Goal: Use online tool/utility: Use online tool/utility

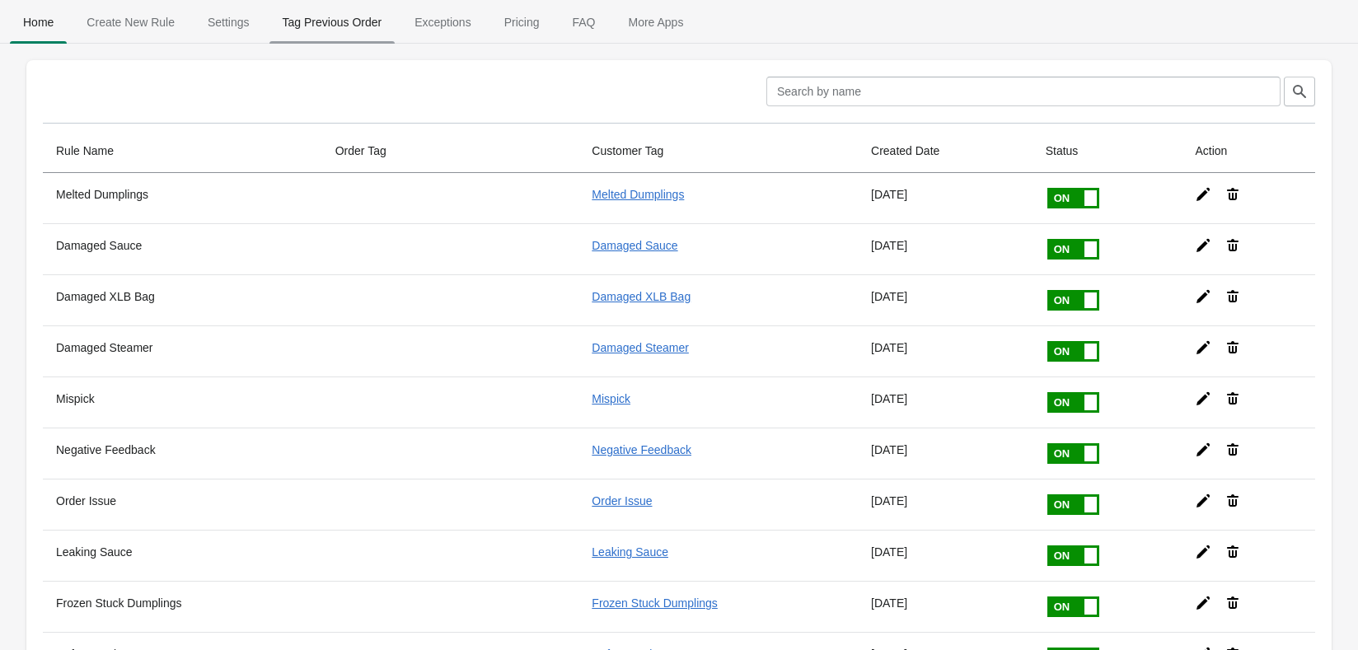
click at [331, 25] on span "Tag Previous Order" at bounding box center [333, 22] width 126 height 30
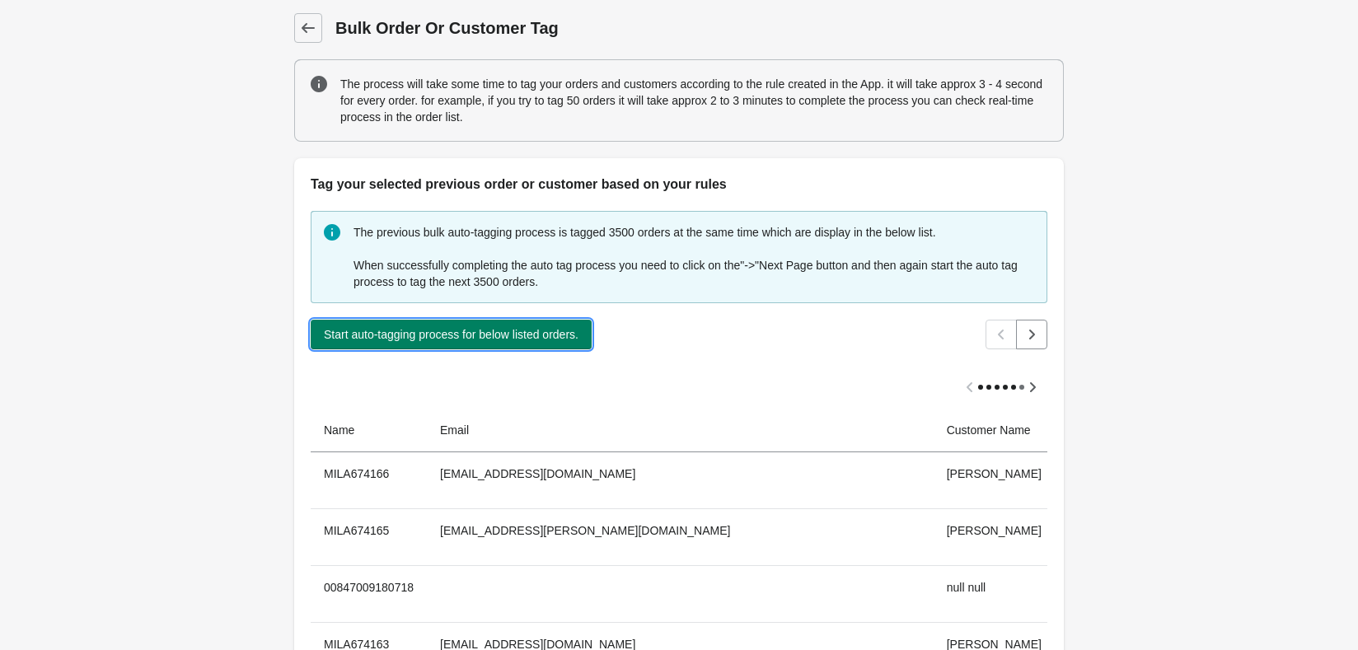
click at [550, 328] on span "Start auto-tagging process for below listed orders." at bounding box center [451, 334] width 255 height 13
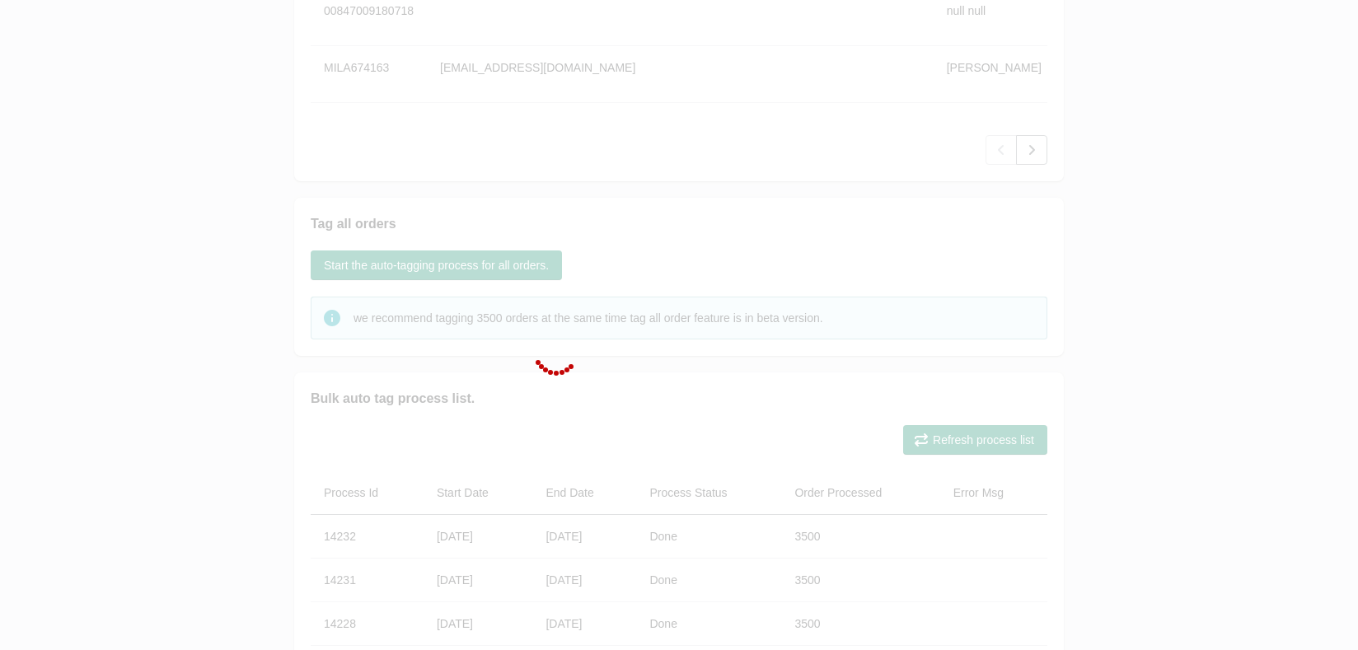
scroll to position [659, 0]
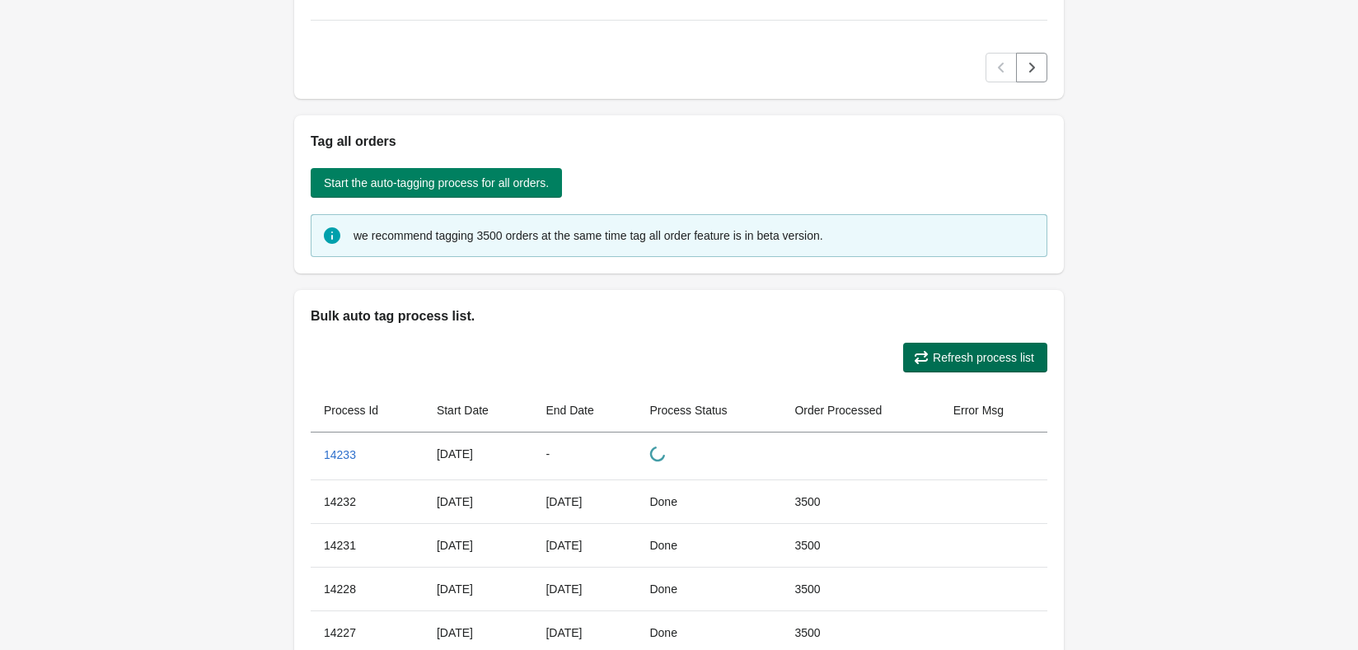
click at [959, 369] on button "Refresh process list" at bounding box center [975, 358] width 144 height 30
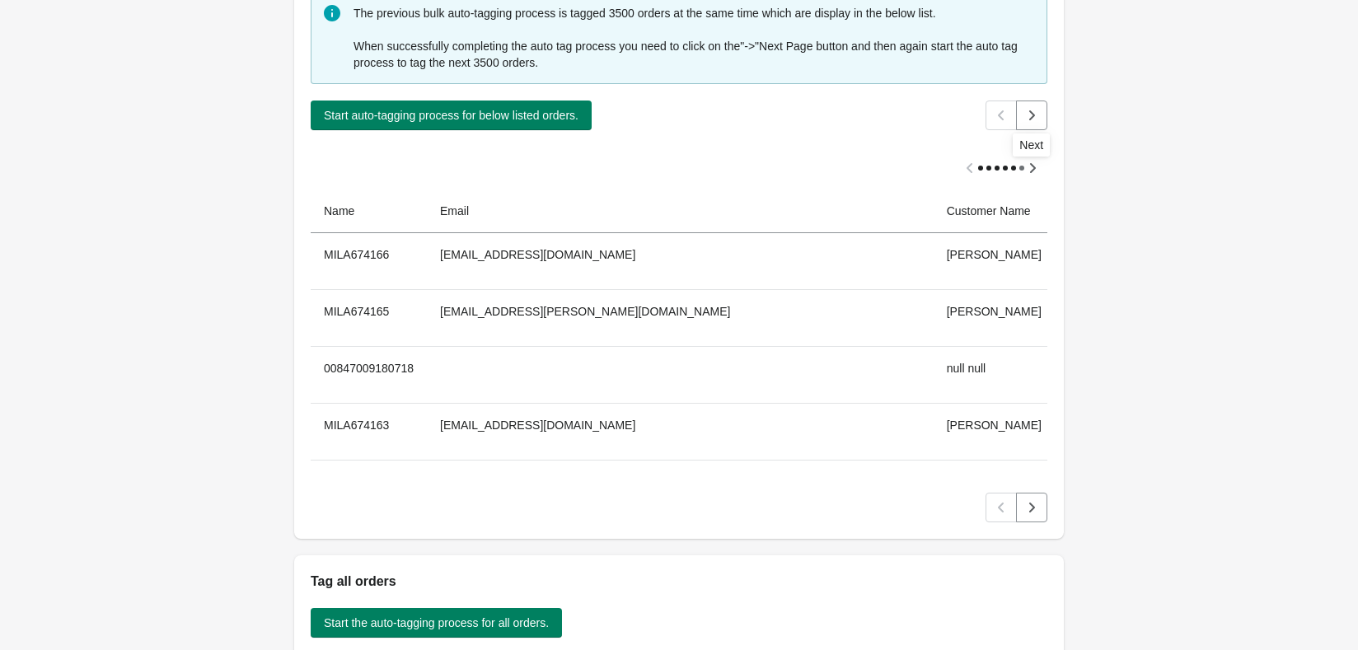
click at [1031, 110] on icon "Next" at bounding box center [1032, 115] width 16 height 16
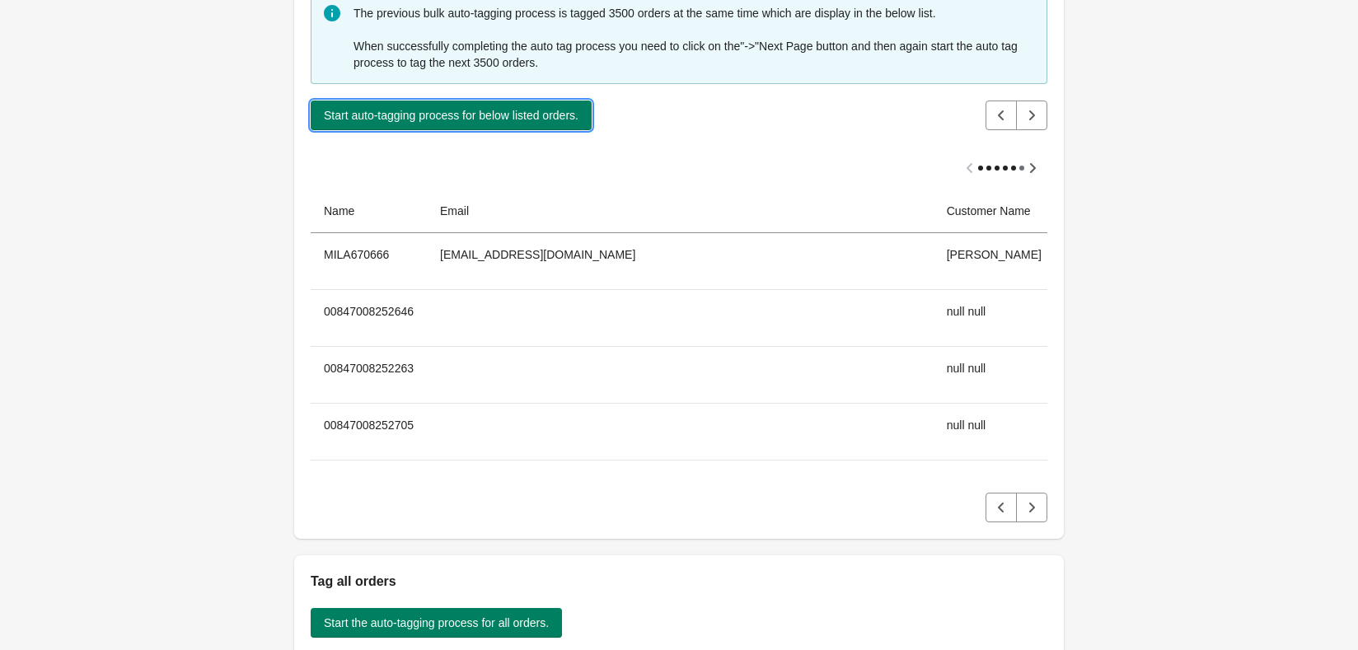
click at [443, 115] on span "Start auto-tagging process for below listed orders." at bounding box center [451, 115] width 255 height 13
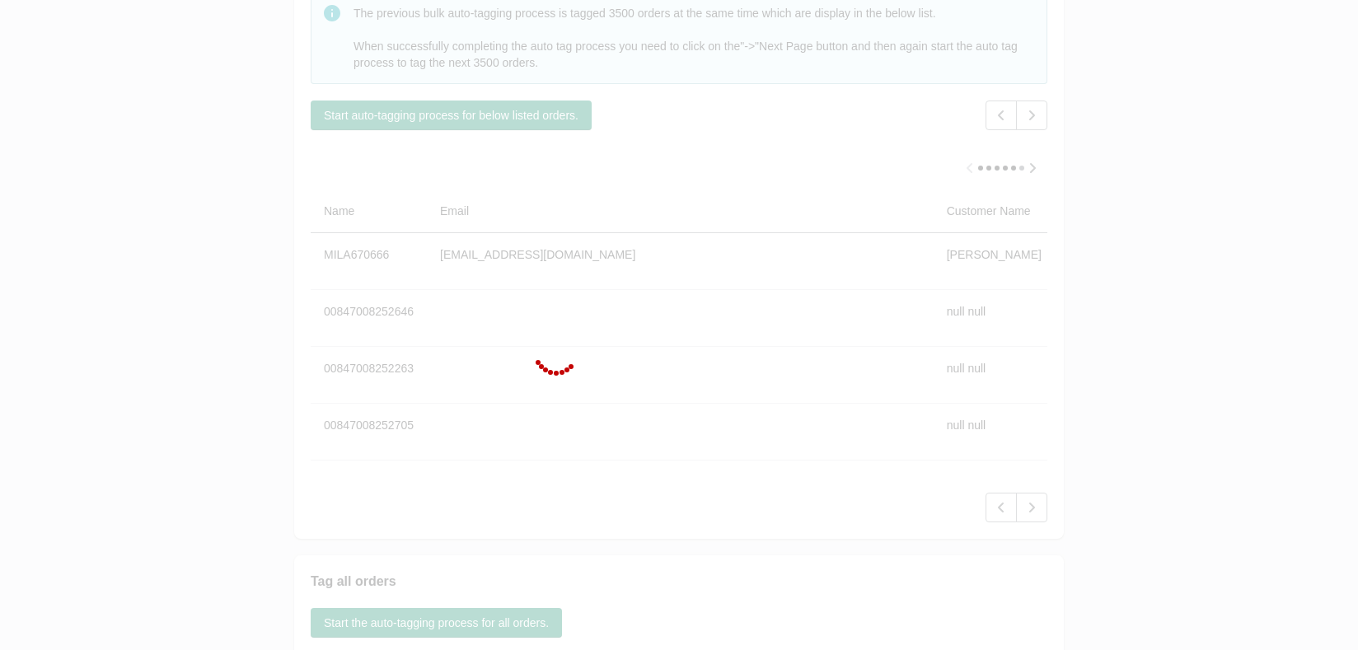
scroll to position [742, 0]
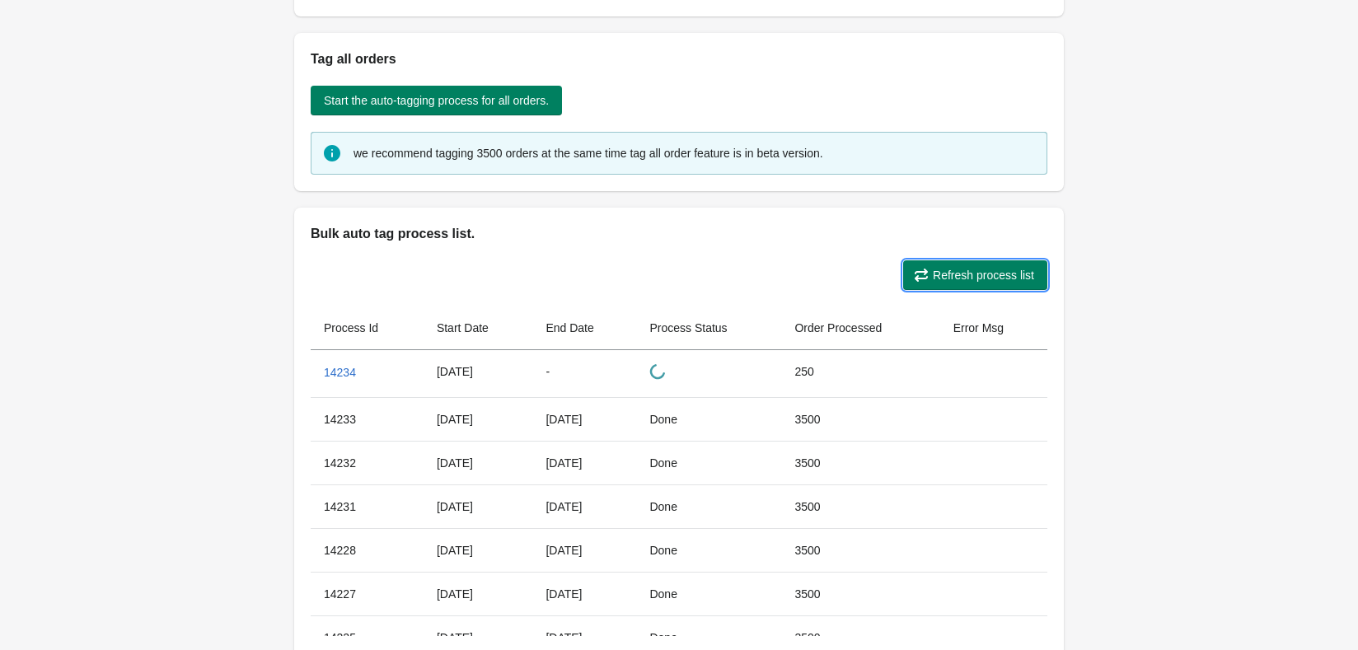
drag, startPoint x: 969, startPoint y: 281, endPoint x: 945, endPoint y: 279, distance: 24.9
click at [969, 281] on span "Refresh process list" at bounding box center [983, 275] width 101 height 13
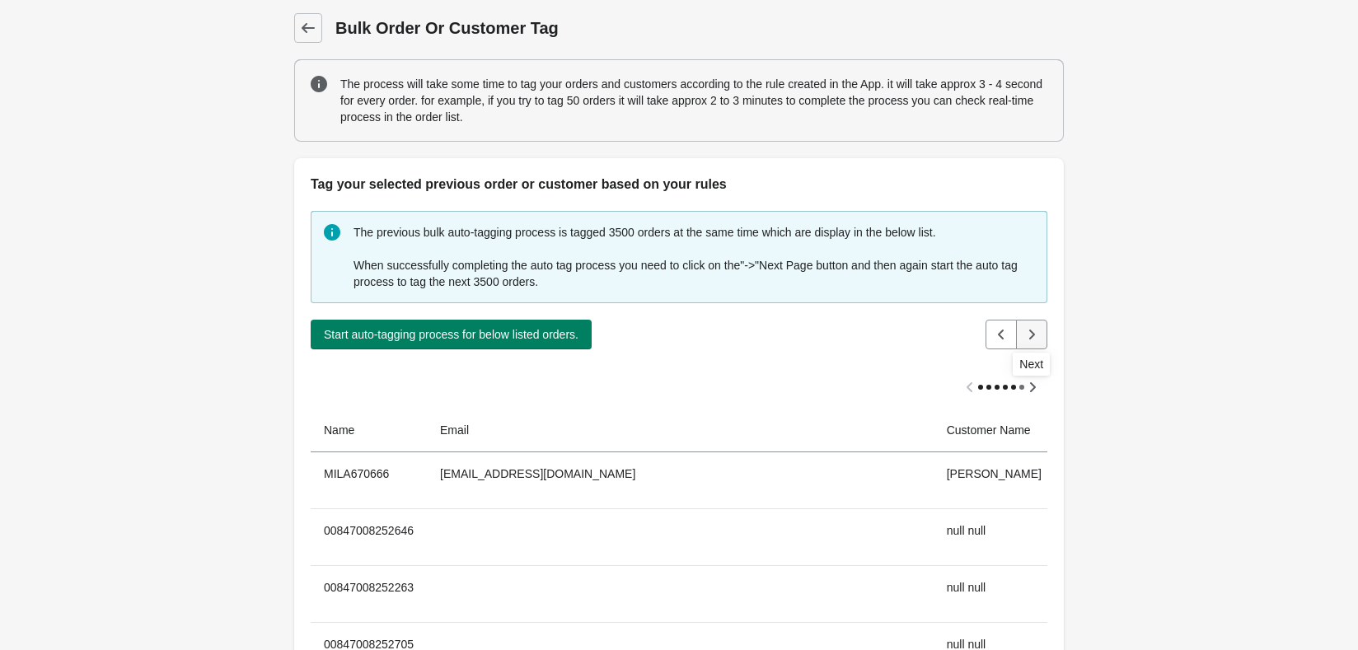
scroll to position [27, 0]
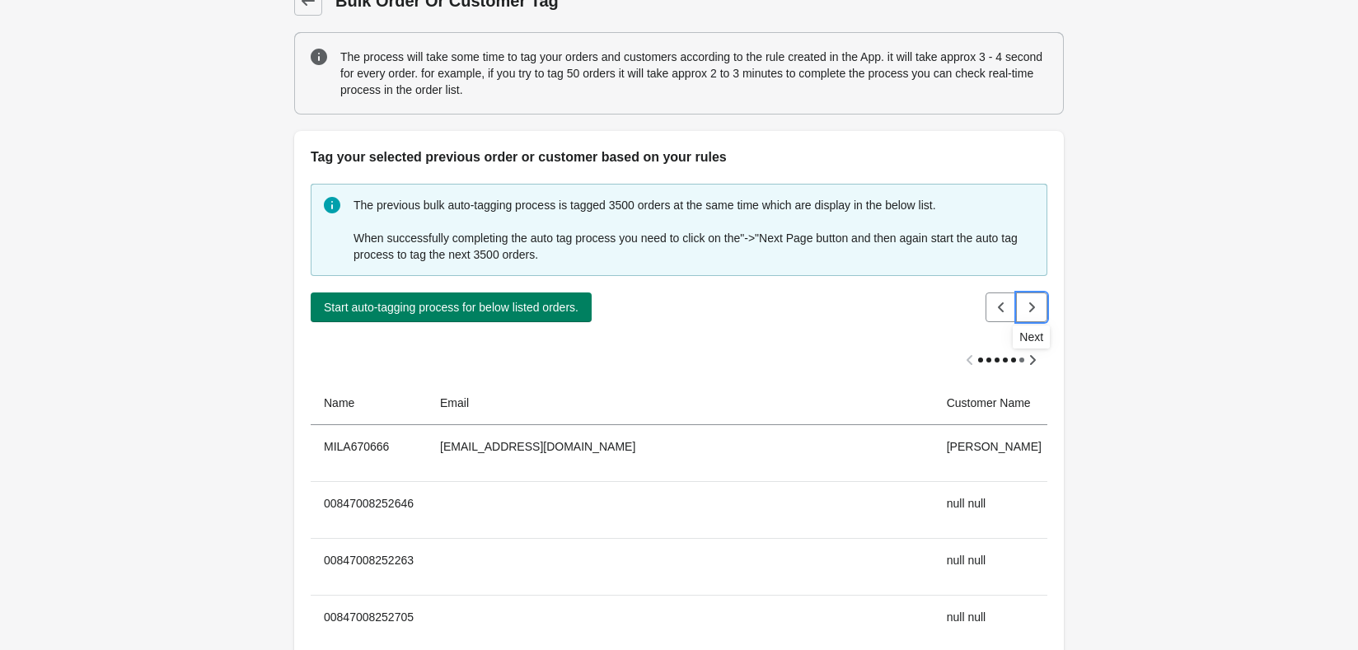
drag, startPoint x: 1034, startPoint y: 310, endPoint x: 1012, endPoint y: 334, distance: 32.1
click at [1035, 311] on icon "Next" at bounding box center [1032, 307] width 16 height 16
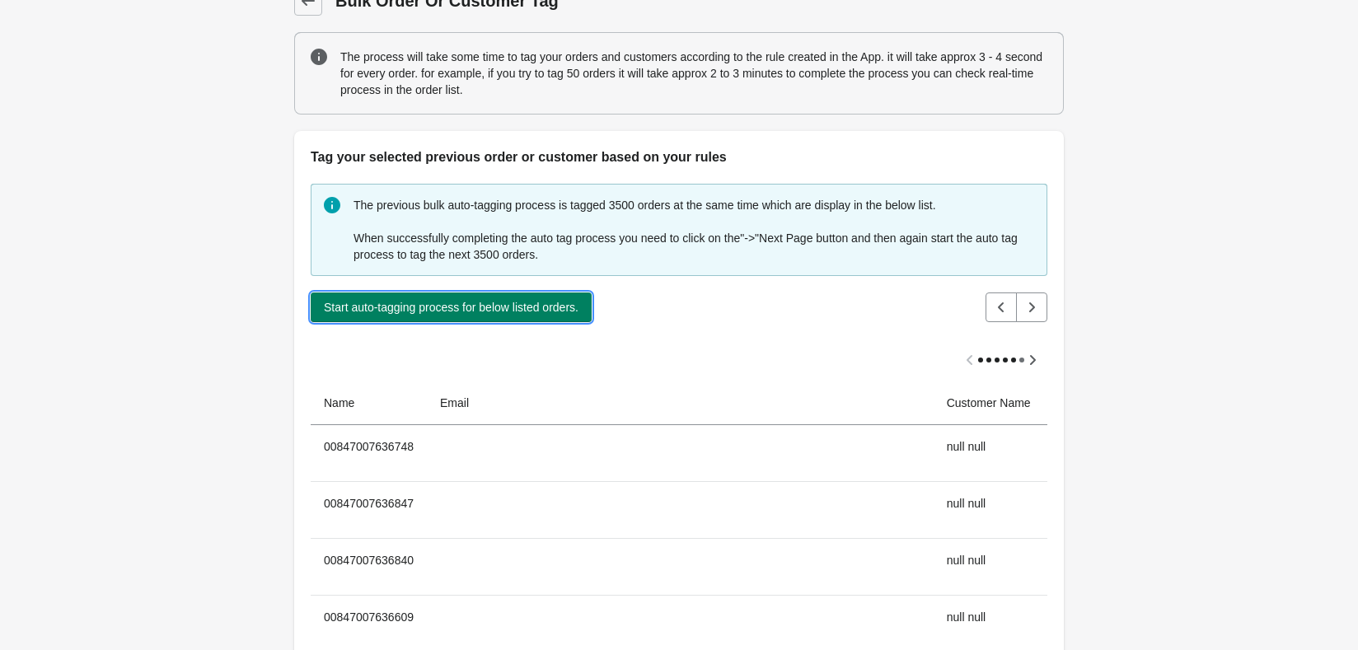
click at [545, 311] on span "Start auto-tagging process for below listed orders." at bounding box center [451, 307] width 255 height 13
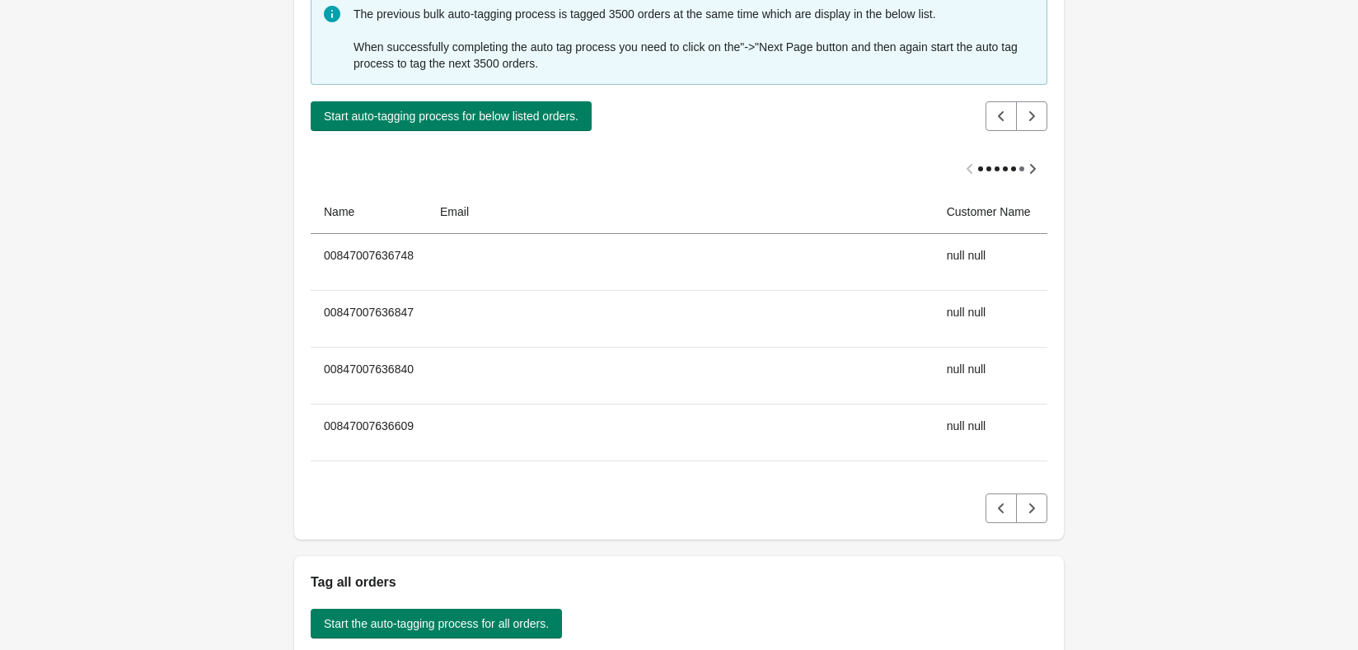
scroll to position [577, 0]
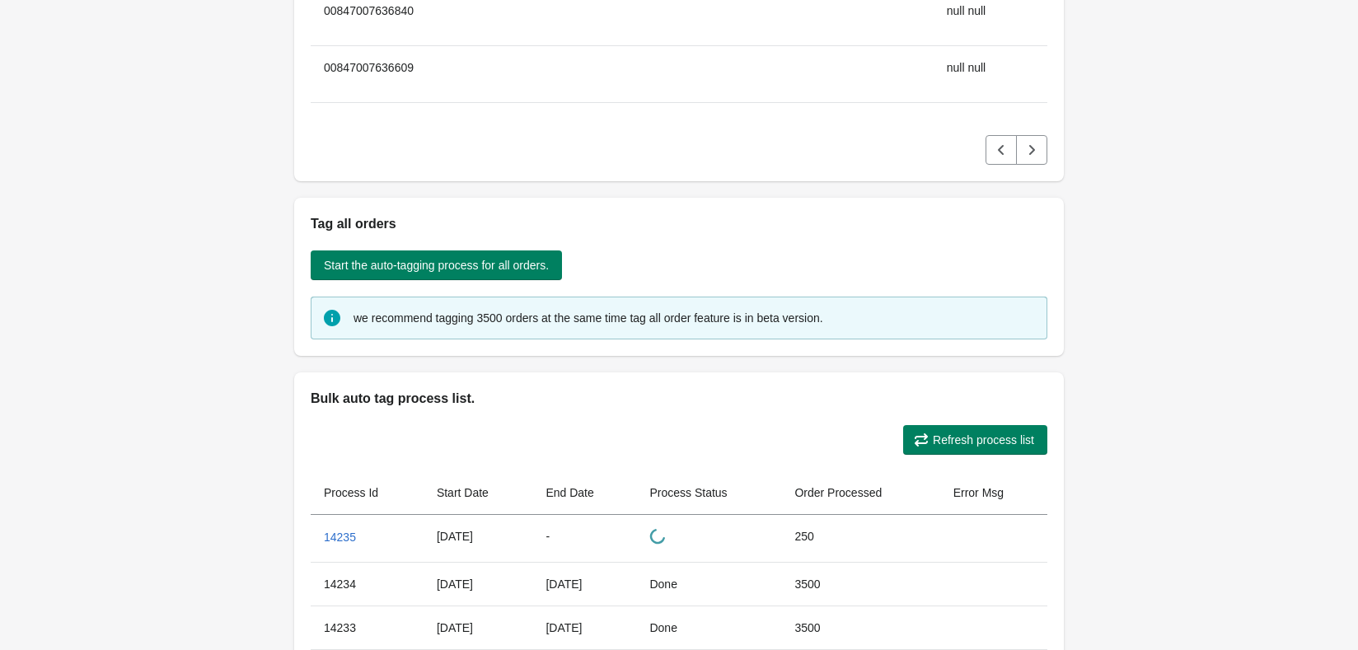
click at [989, 438] on span "Refresh process list" at bounding box center [983, 440] width 101 height 13
